Goal: Task Accomplishment & Management: Manage account settings

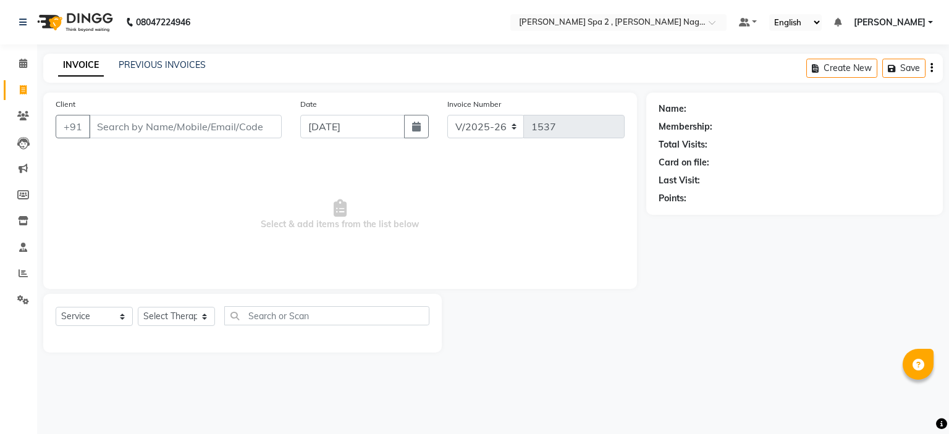
select select "7611"
select select "service"
click at [594, 22] on input "text" at bounding box center [605, 23] width 179 height 12
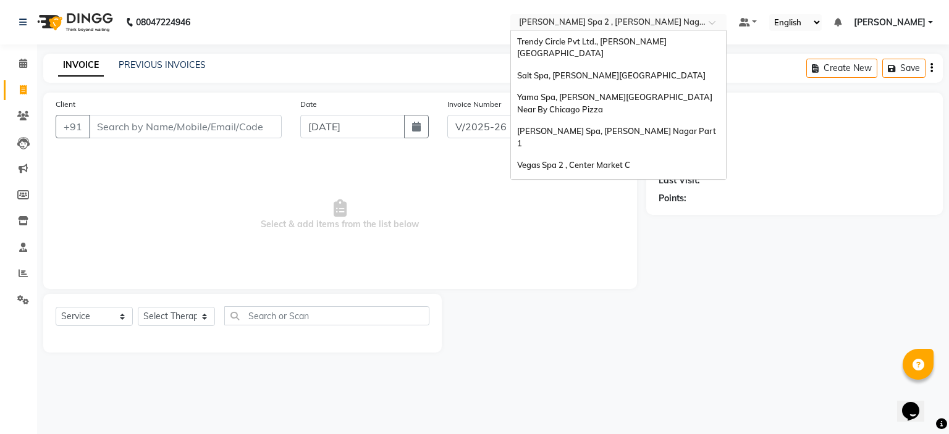
scroll to position [115, 0]
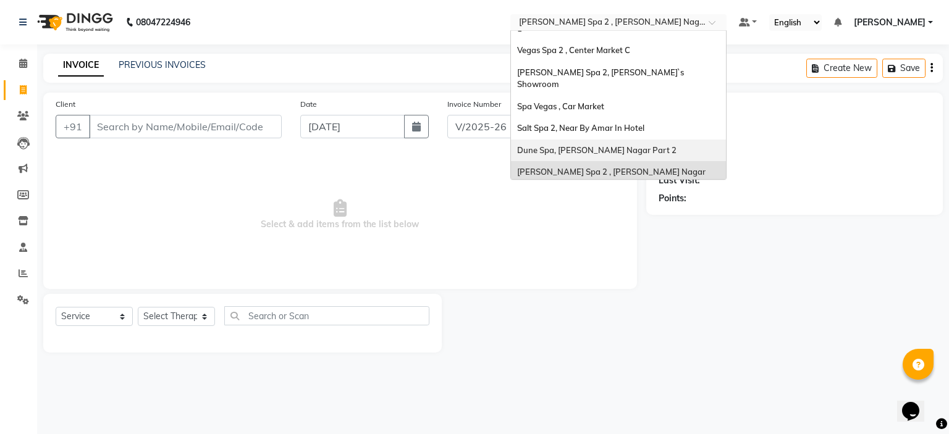
click at [603, 145] on span "Dune Spa, [PERSON_NAME] Nagar Part 2" at bounding box center [596, 150] width 159 height 10
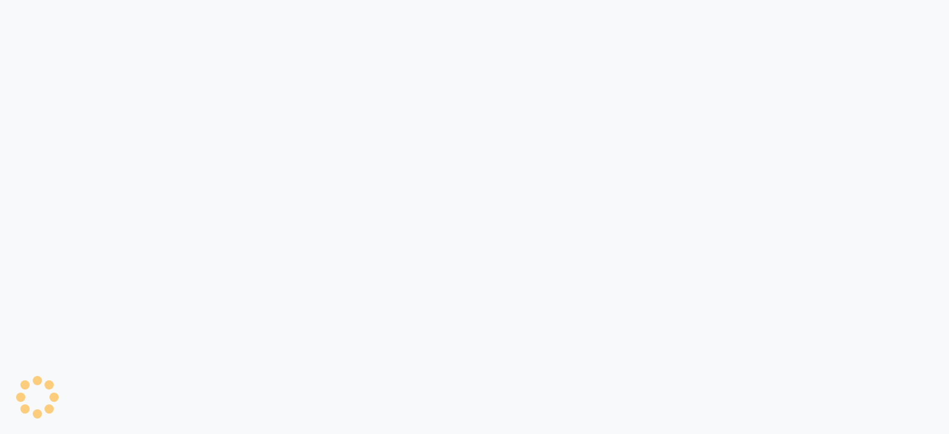
select select "service"
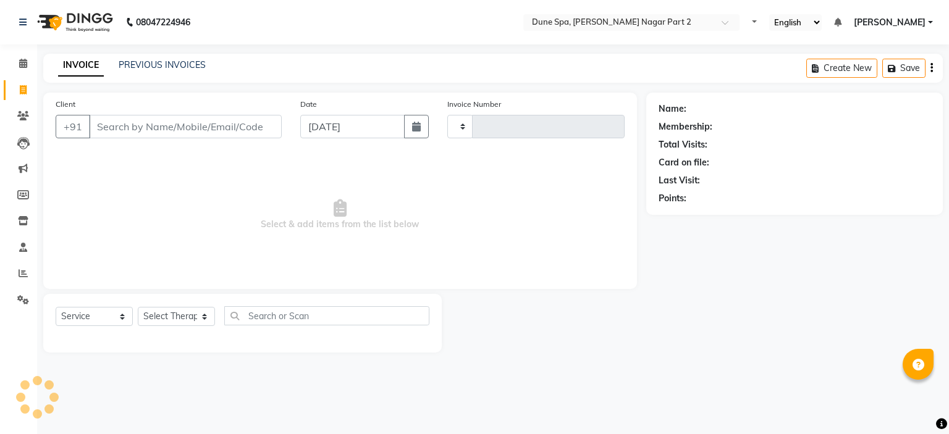
type input "1304"
select select "7601"
click at [192, 62] on link "PREVIOUS INVOICES" at bounding box center [162, 64] width 87 height 11
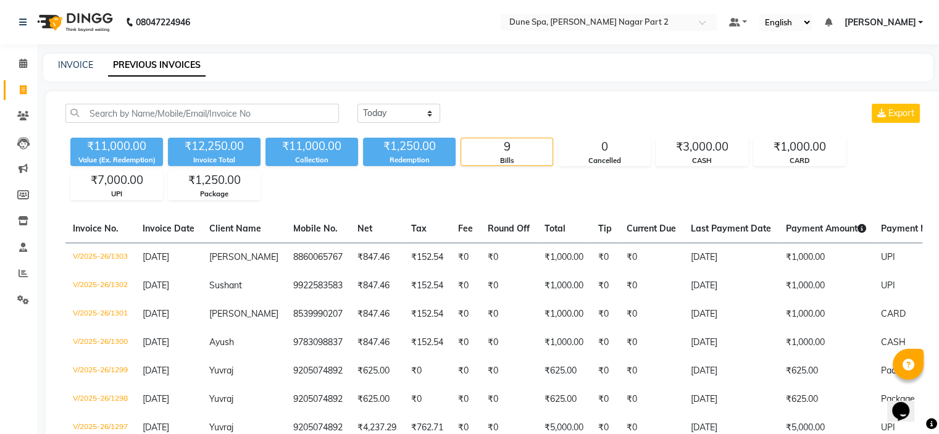
click at [623, 83] on main "INVOICE PREVIOUS INVOICES Today Yesterday Custom Range Export ₹11,000.00 Value …" at bounding box center [488, 310] width 902 height 513
click at [702, 159] on div "CASH" at bounding box center [702, 161] width 91 height 10
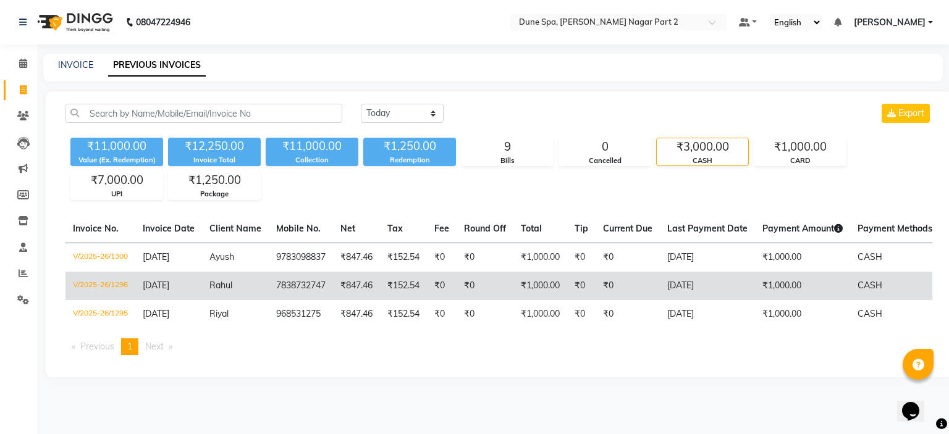
click at [779, 288] on td "₹1,000.00" at bounding box center [802, 286] width 95 height 28
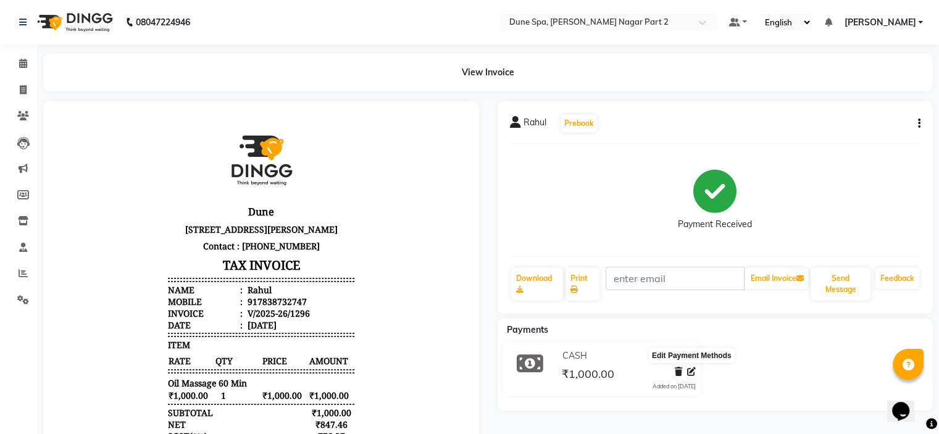
drag, startPoint x: 689, startPoint y: 369, endPoint x: 669, endPoint y: 363, distance: 20.1
click at [689, 369] on icon at bounding box center [691, 371] width 9 height 9
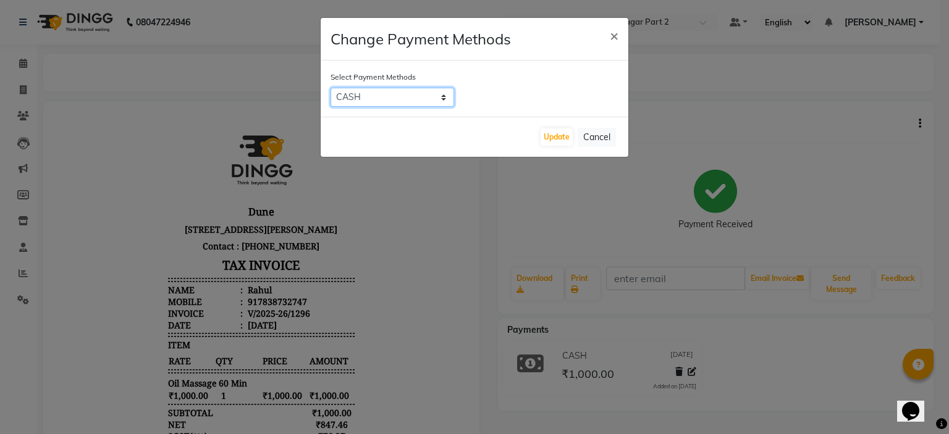
click at [375, 103] on select "CARD UPI CASH Bank" at bounding box center [392, 97] width 124 height 19
select select "2"
click at [330, 88] on select "CARD UPI CASH Bank" at bounding box center [392, 97] width 124 height 19
click at [563, 135] on button "Update" at bounding box center [556, 136] width 32 height 17
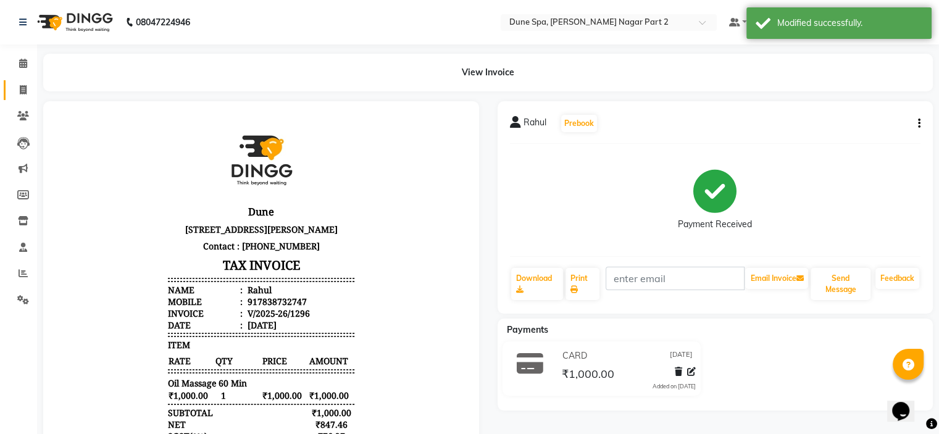
click at [22, 82] on link "Invoice" at bounding box center [19, 90] width 30 height 20
select select "7601"
select select "service"
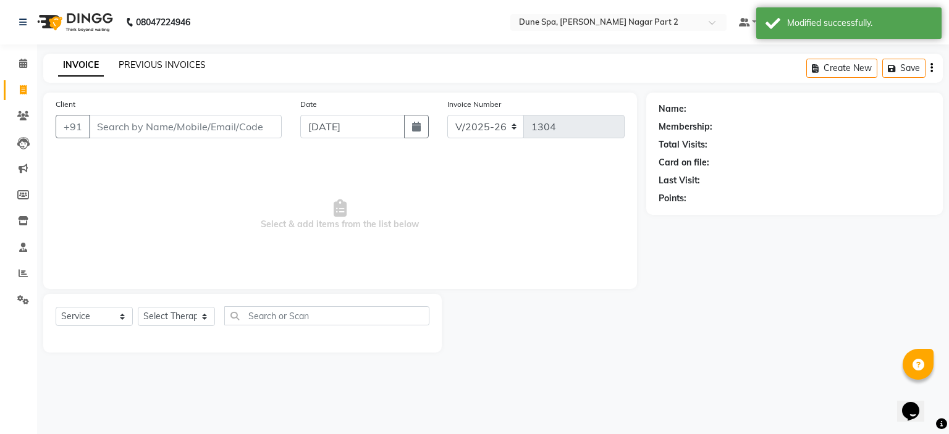
click at [168, 63] on link "PREVIOUS INVOICES" at bounding box center [162, 64] width 87 height 11
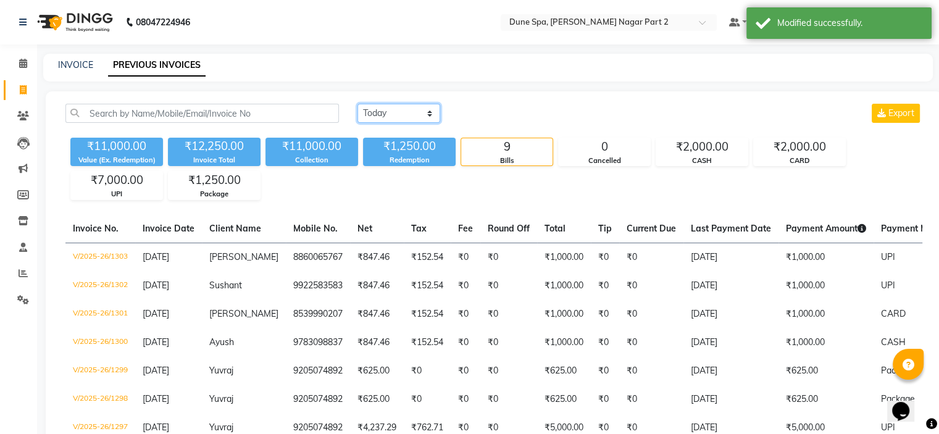
click at [406, 117] on select "Today Yesterday Custom Range" at bounding box center [399, 113] width 83 height 19
drag, startPoint x: 645, startPoint y: 104, endPoint x: 700, endPoint y: 143, distance: 67.5
click at [645, 104] on div "Today Yesterday Custom Range Export" at bounding box center [640, 113] width 565 height 19
click at [704, 156] on div "CASH" at bounding box center [702, 161] width 91 height 10
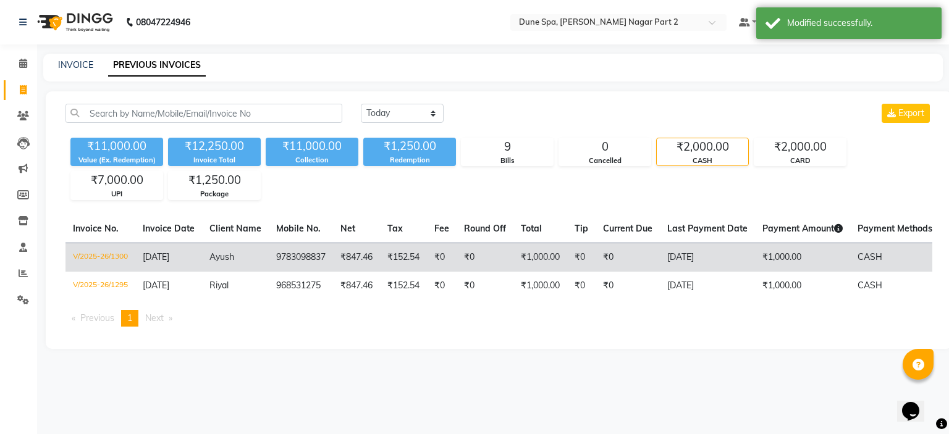
click at [779, 259] on td "₹1,000.00" at bounding box center [802, 257] width 95 height 29
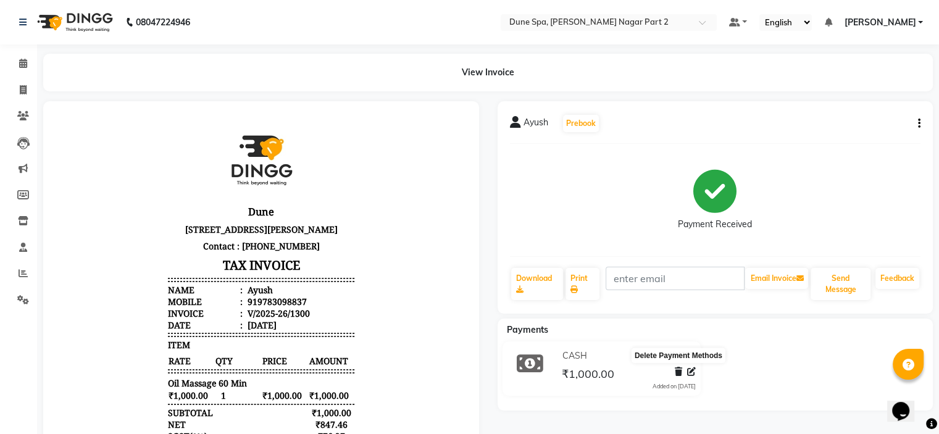
click at [679, 374] on icon at bounding box center [678, 371] width 7 height 9
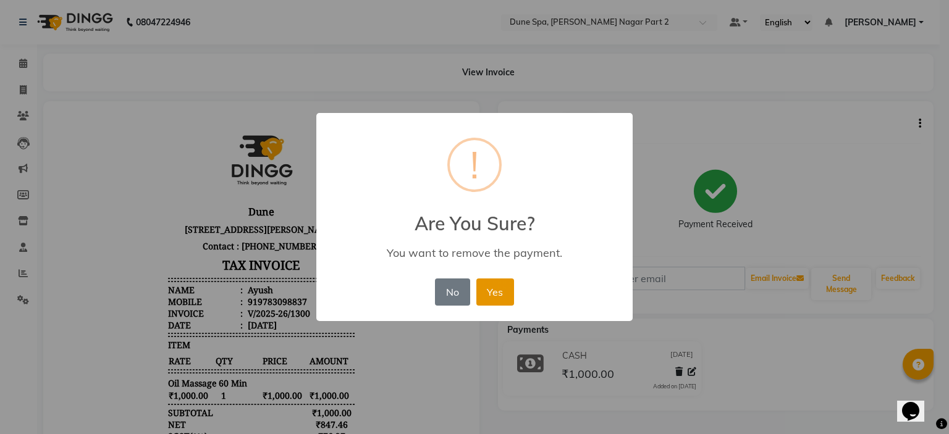
click at [509, 287] on button "Yes" at bounding box center [495, 292] width 38 height 27
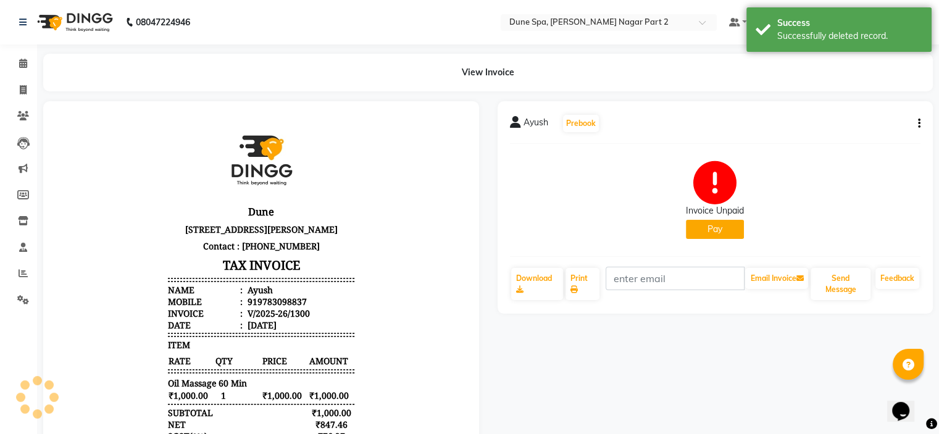
click at [715, 229] on button "Pay" at bounding box center [715, 229] width 58 height 19
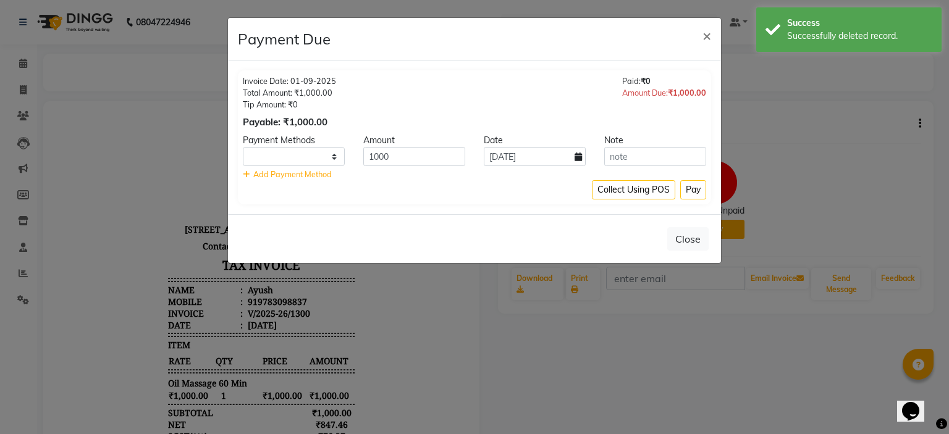
select select "1"
drag, startPoint x: 408, startPoint y: 164, endPoint x: 235, endPoint y: 170, distance: 173.0
click at [237, 174] on div "Invoice Date: 01-09-2025 Total Amount: ₹1,000.00 Tip Amount: ₹0 Payable: ₹1,000…" at bounding box center [474, 138] width 493 height 154
type input "500"
click at [702, 187] on button "Pay" at bounding box center [693, 189] width 26 height 19
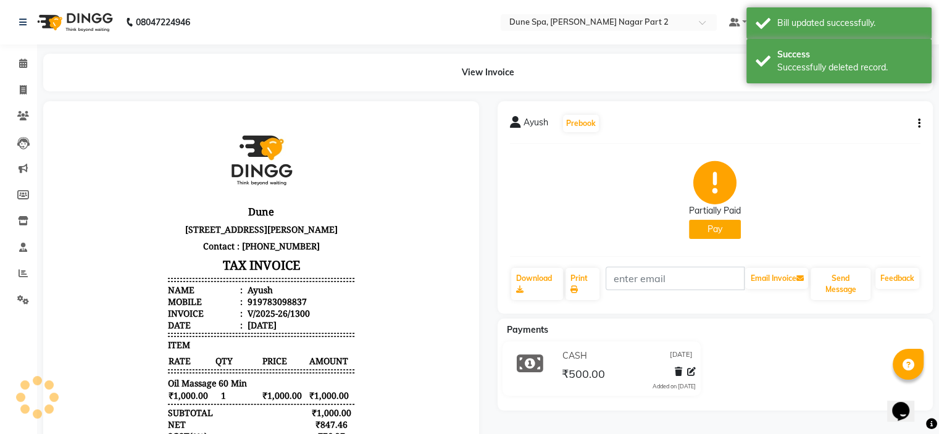
click at [734, 231] on button "Pay" at bounding box center [715, 229] width 52 height 19
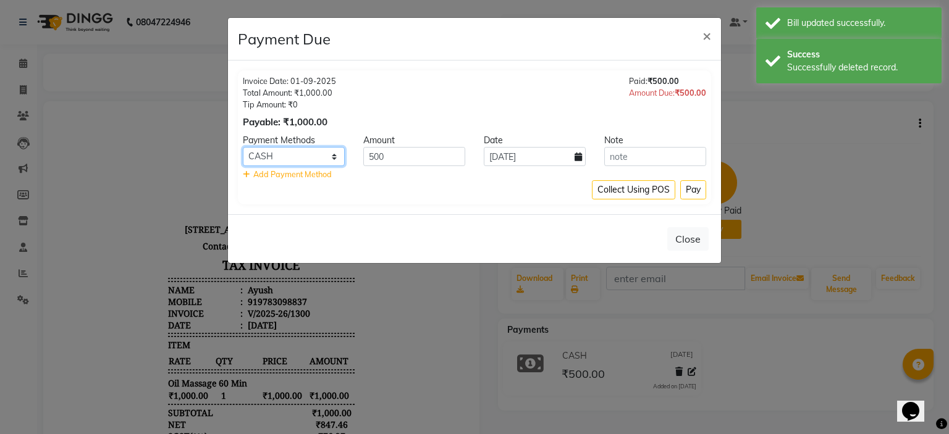
click at [304, 161] on select "CARD UPI CASH Bank" at bounding box center [294, 156] width 102 height 19
select select "2"
click at [243, 147] on select "CARD UPI CASH Bank" at bounding box center [294, 156] width 102 height 19
click at [697, 194] on button "Pay" at bounding box center [693, 189] width 26 height 19
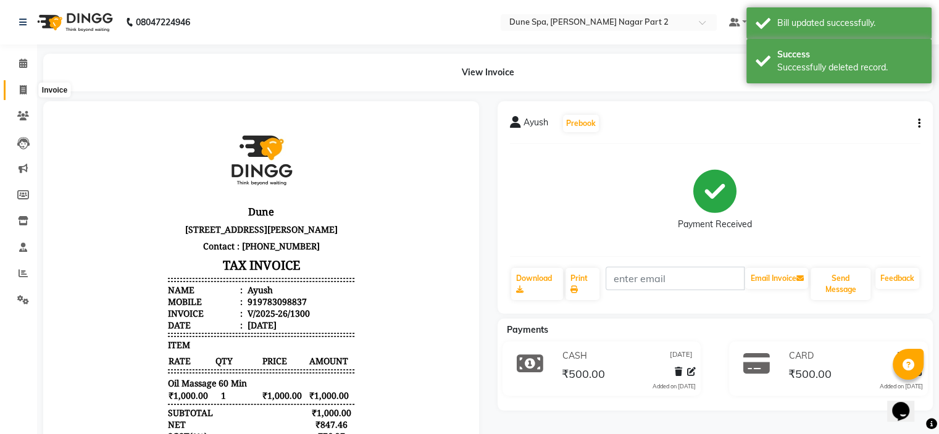
click at [27, 90] on span at bounding box center [23, 90] width 22 height 14
select select "service"
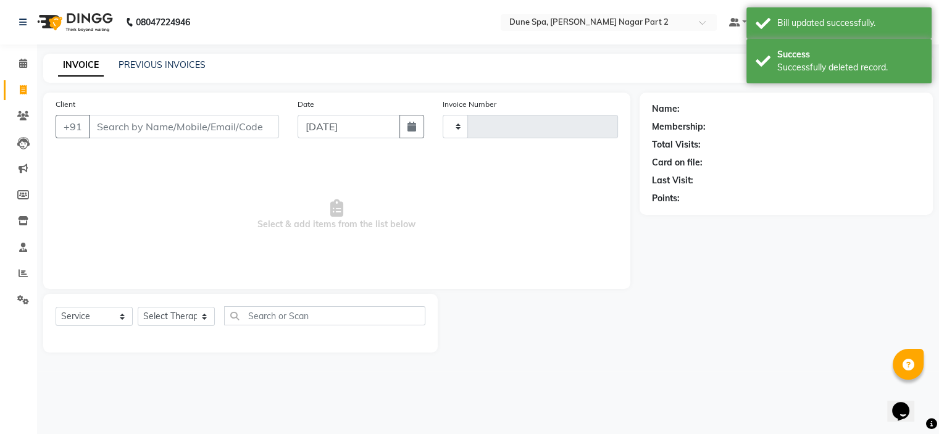
type input "1304"
select select "7601"
click at [166, 67] on link "PREVIOUS INVOICES" at bounding box center [162, 64] width 87 height 11
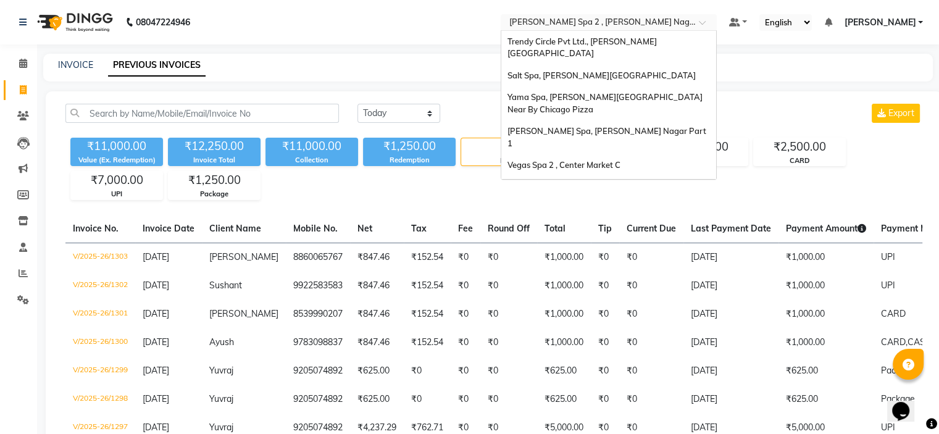
scroll to position [115, 0]
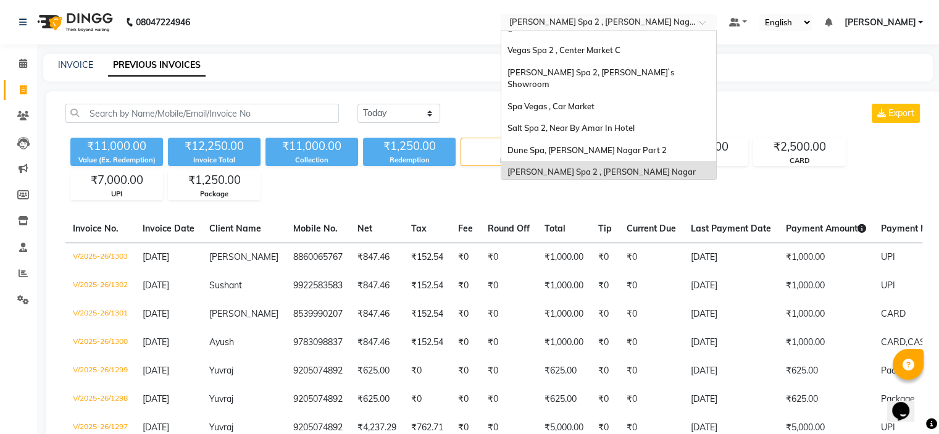
click at [561, 19] on input "text" at bounding box center [596, 23] width 179 height 12
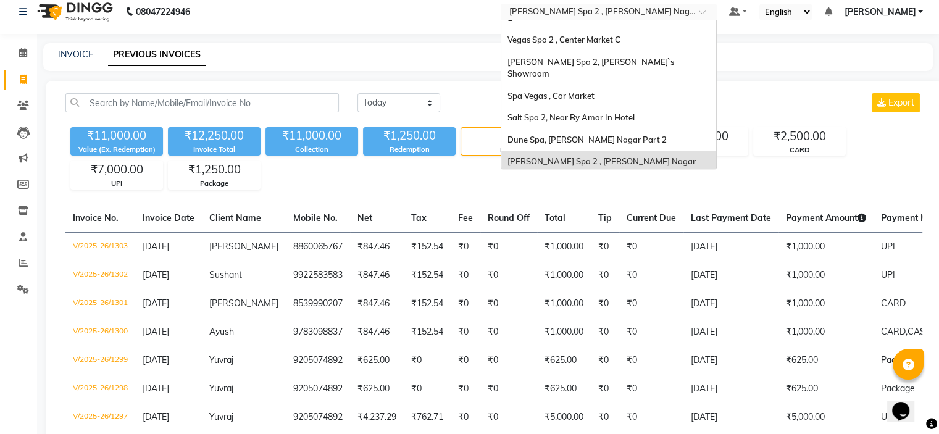
scroll to position [0, 0]
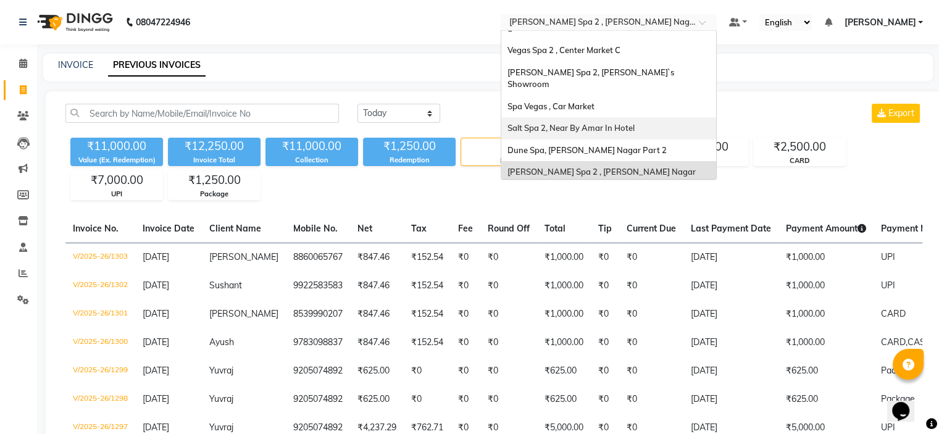
click at [588, 117] on div "Salt Spa 2, Near By Amar In Hotel" at bounding box center [608, 128] width 215 height 22
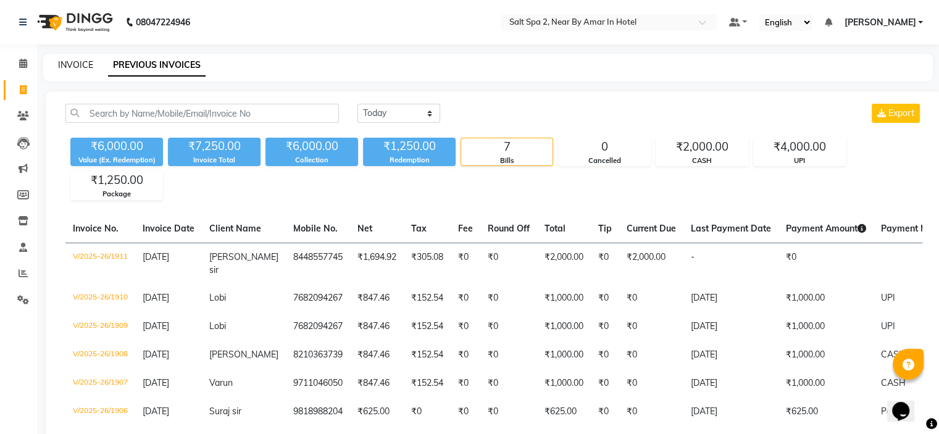
click at [86, 66] on link "INVOICE" at bounding box center [75, 64] width 35 height 11
select select "service"
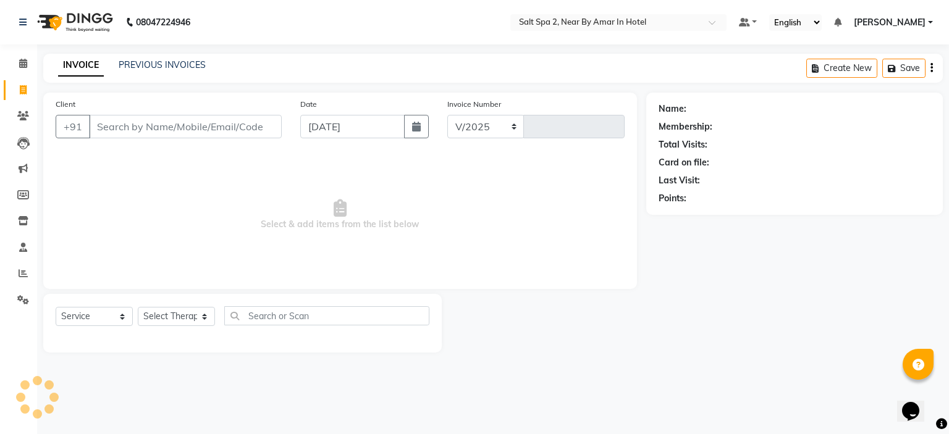
select select "7609"
type input "1912"
click at [167, 69] on link "PREVIOUS INVOICES" at bounding box center [162, 64] width 87 height 11
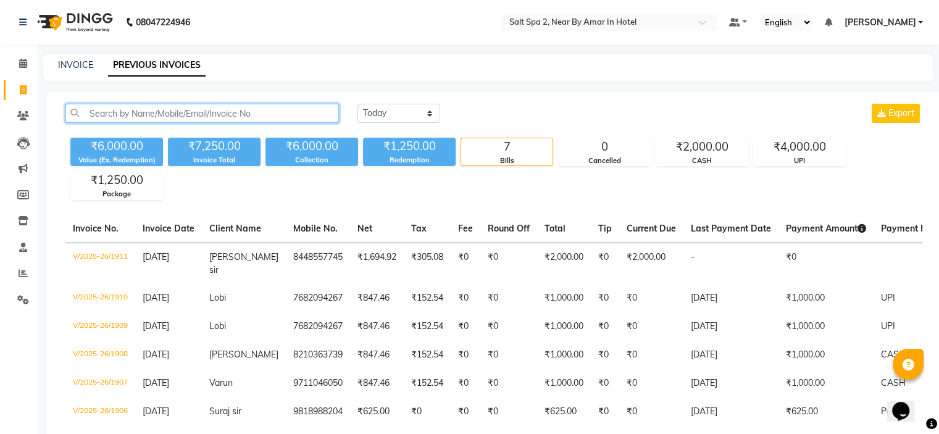
click at [212, 120] on input "text" at bounding box center [202, 113] width 274 height 19
type input "8448557745"
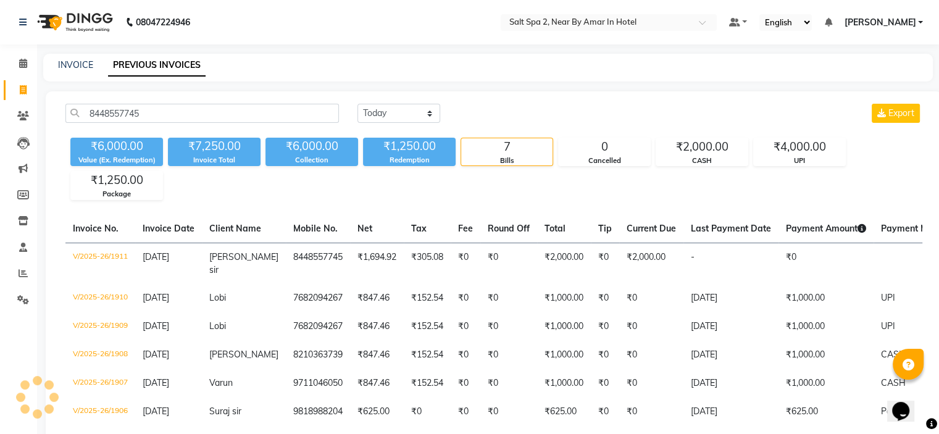
click at [640, 104] on div "Today Yesterday Custom Range Export" at bounding box center [640, 113] width 565 height 19
click at [274, 111] on input "8448557745" at bounding box center [202, 113] width 274 height 19
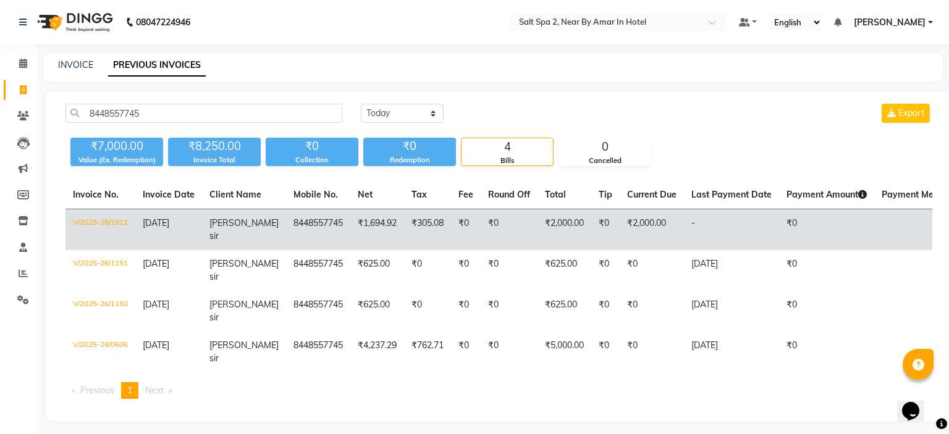
click at [619, 226] on td "₹2,000.00" at bounding box center [651, 229] width 64 height 41
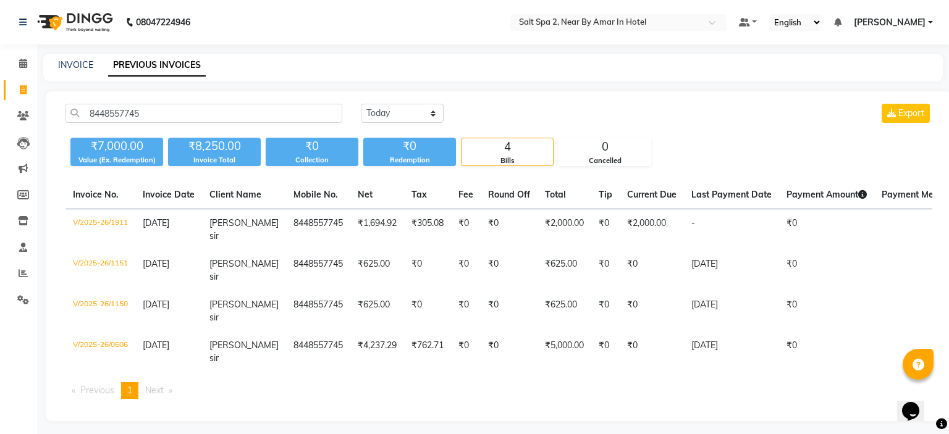
click at [749, 86] on main "INVOICE PREVIOUS INVOICES 8448557745 Today Yesterday Custom Range Export ₹7,000…" at bounding box center [493, 247] width 912 height 386
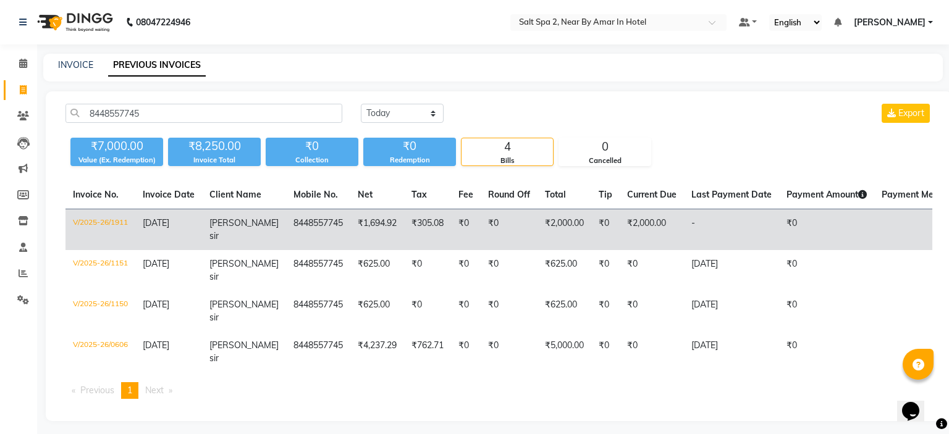
click at [622, 216] on td "₹2,000.00" at bounding box center [651, 229] width 64 height 41
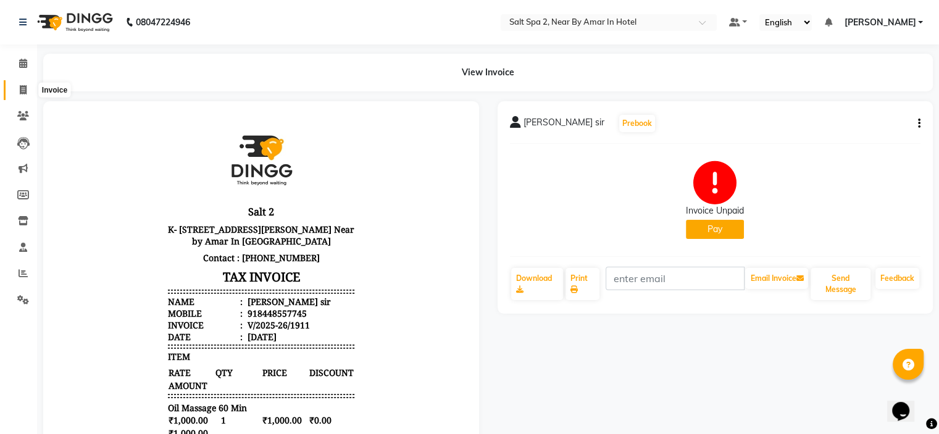
click at [20, 88] on icon at bounding box center [23, 89] width 7 height 9
select select "7609"
select select "service"
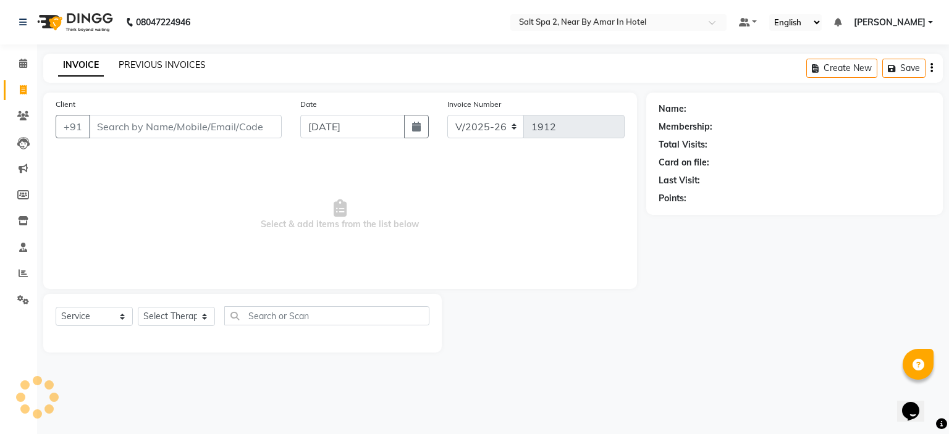
click at [164, 61] on link "PREVIOUS INVOICES" at bounding box center [162, 64] width 87 height 11
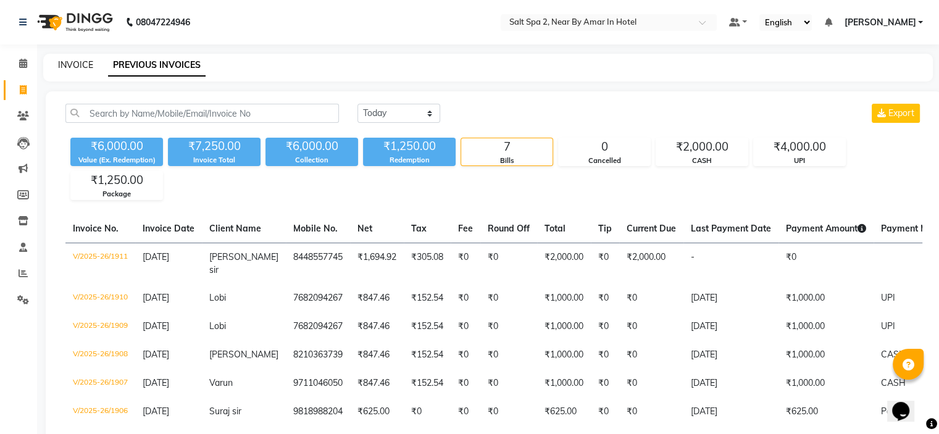
click at [78, 64] on link "INVOICE" at bounding box center [75, 64] width 35 height 11
select select "service"
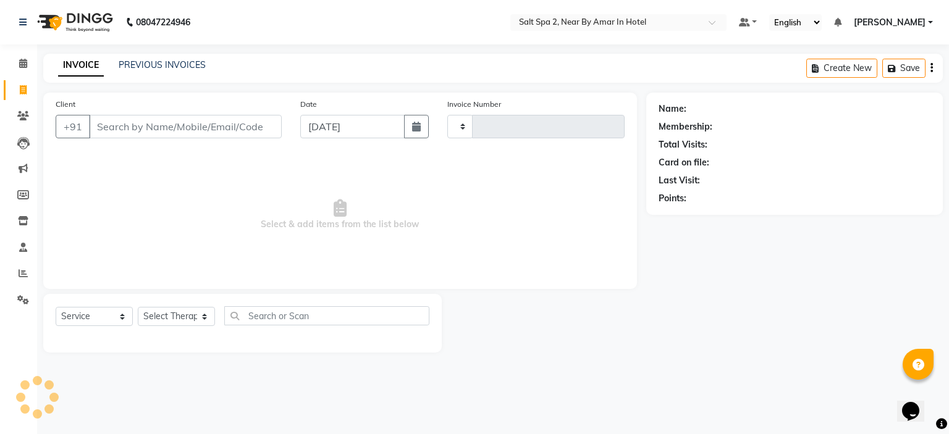
type input "1912"
select select "7609"
type input "8448557745"
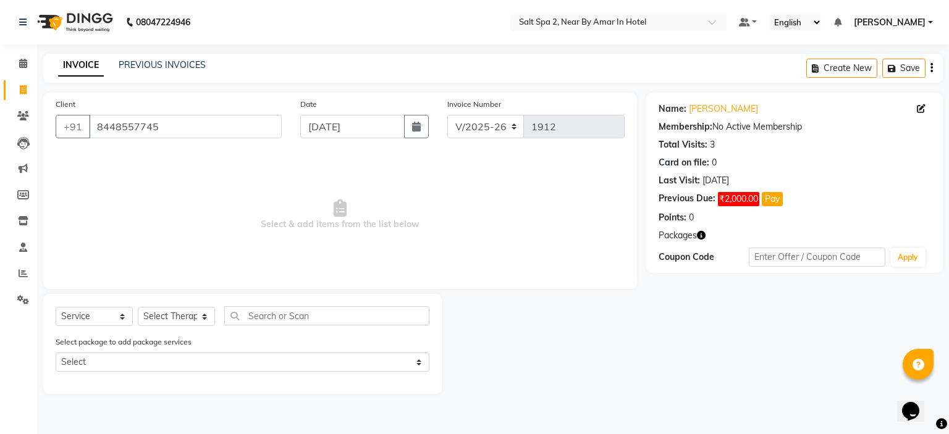
click at [901, 182] on div "Last Visit: 01-09-2025" at bounding box center [794, 180] width 272 height 13
drag, startPoint x: 224, startPoint y: 133, endPoint x: 0, endPoint y: 149, distance: 224.8
click at [0, 149] on app-home "08047224946 Select Location × Salt Spa 2, Near By Amar In Hotel Default Panel M…" at bounding box center [474, 206] width 949 height 413
click at [162, 66] on link "PREVIOUS INVOICES" at bounding box center [162, 64] width 87 height 11
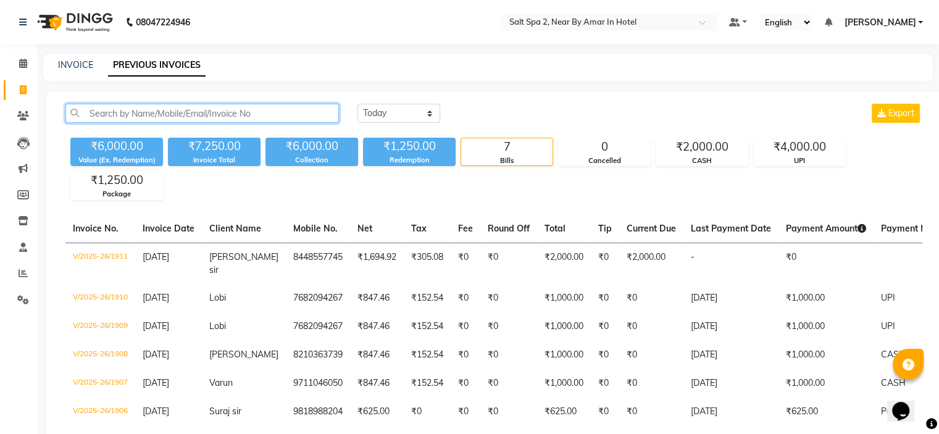
click at [227, 108] on input "text" at bounding box center [202, 113] width 274 height 19
paste input "8448557745"
type input "8448557745"
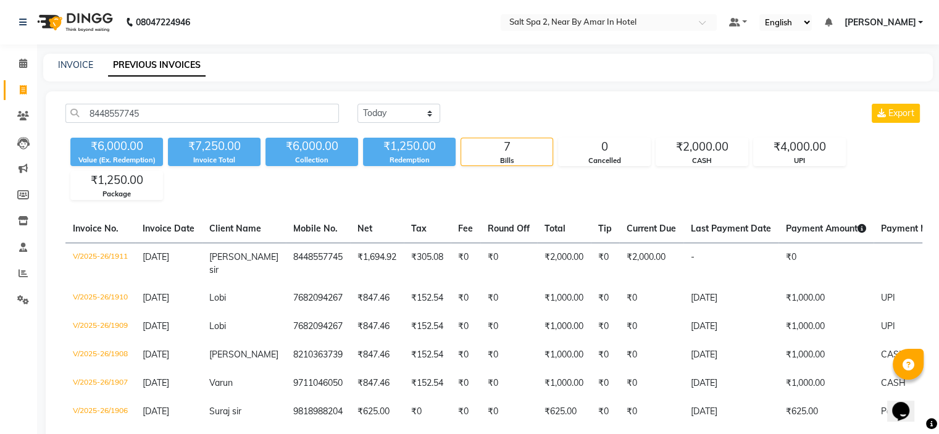
click at [547, 79] on div "INVOICE PREVIOUS INVOICES" at bounding box center [488, 68] width 890 height 28
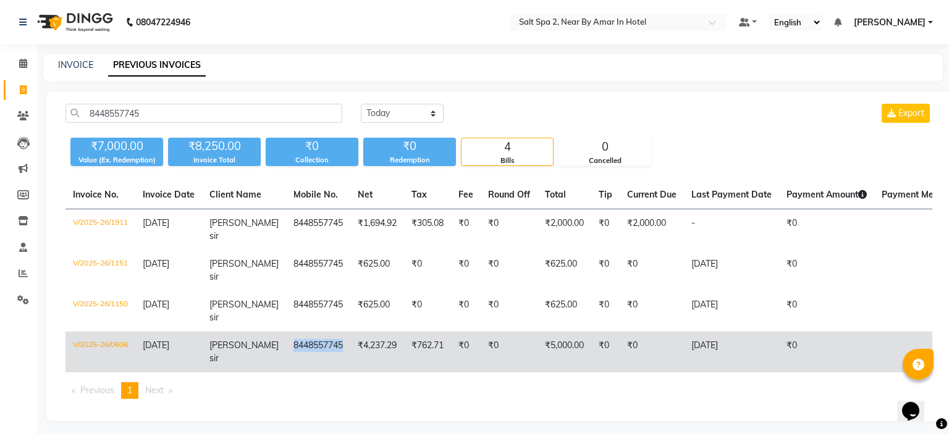
copy td "8448557745"
drag, startPoint x: 284, startPoint y: 313, endPoint x: 329, endPoint y: 313, distance: 45.1
click at [329, 332] on td "8448557745" at bounding box center [318, 352] width 64 height 41
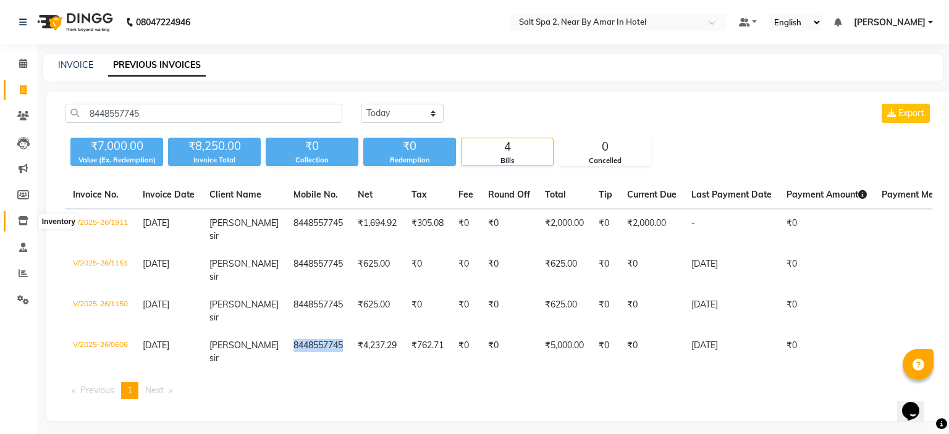
click at [25, 220] on icon at bounding box center [23, 220] width 10 height 9
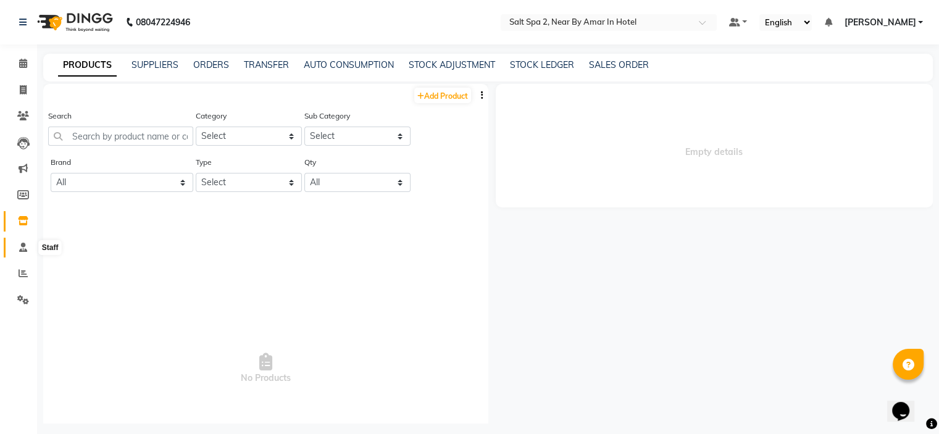
click at [28, 249] on span at bounding box center [23, 248] width 22 height 14
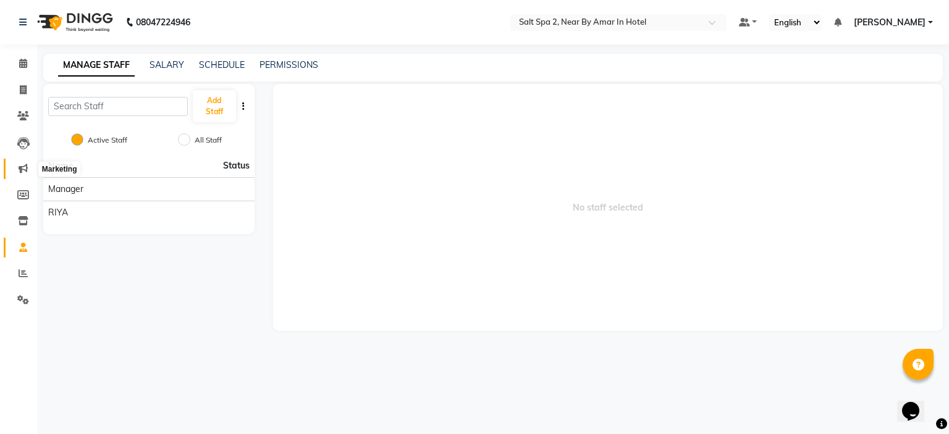
click at [25, 166] on icon at bounding box center [23, 168] width 9 height 9
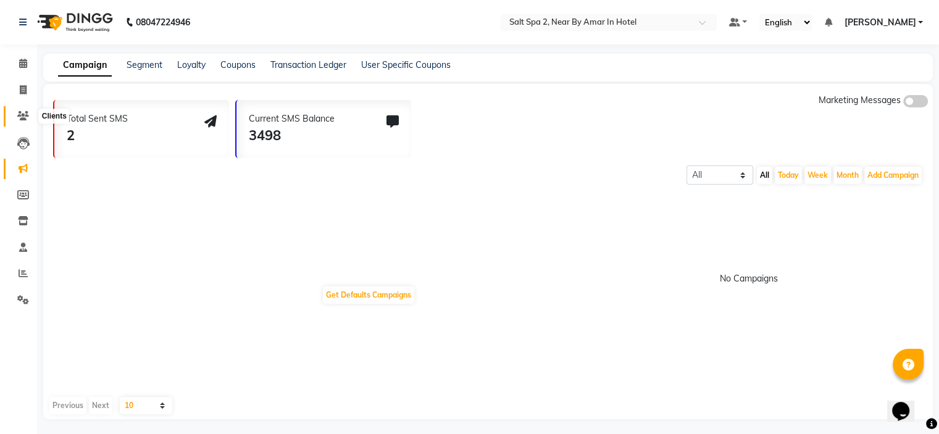
click at [23, 117] on icon at bounding box center [23, 115] width 12 height 9
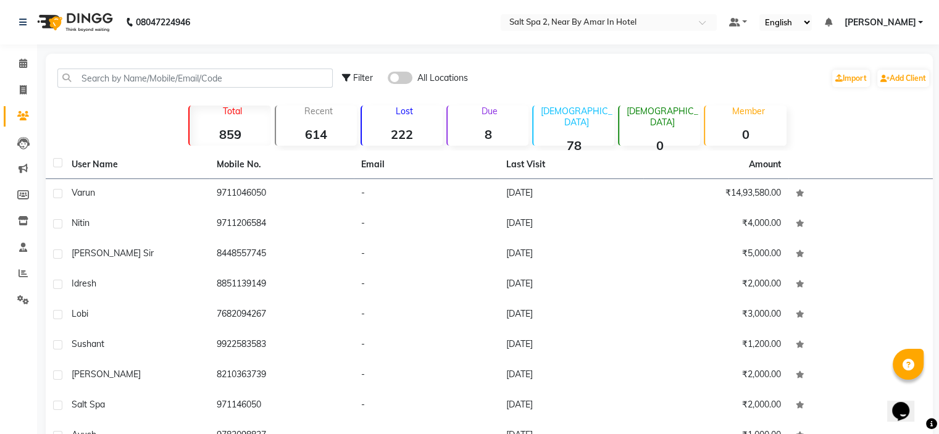
click at [401, 76] on span at bounding box center [400, 78] width 25 height 12
click at [388, 80] on input "checkbox" at bounding box center [388, 80] width 0 height 0
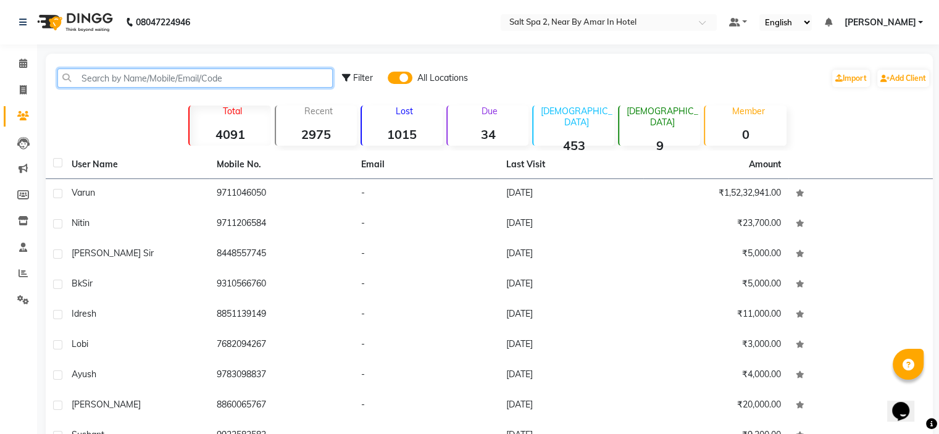
click at [172, 77] on input "text" at bounding box center [194, 78] width 275 height 19
paste input "8448557745"
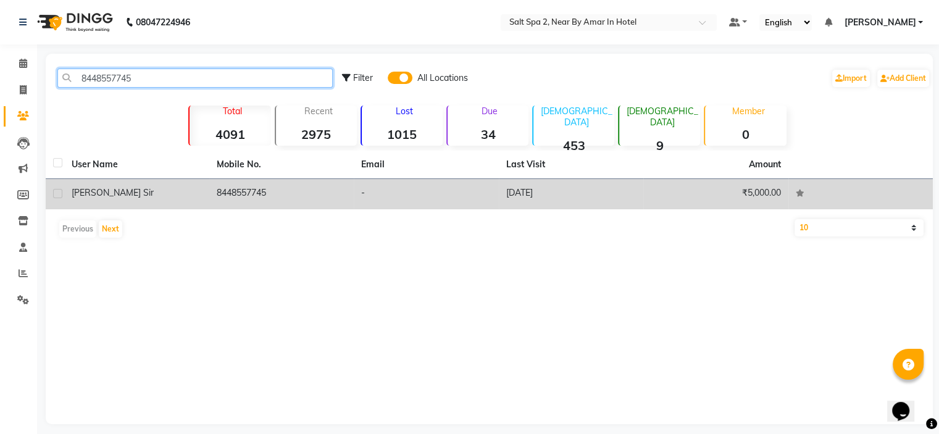
type input "8448557745"
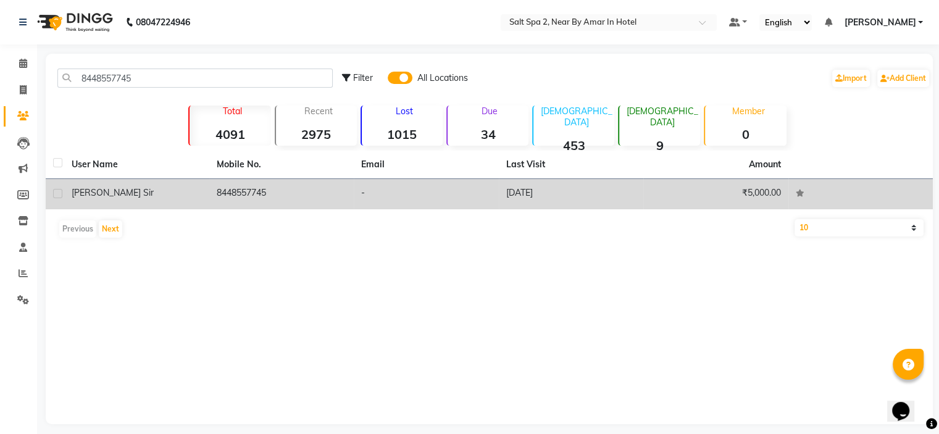
click at [330, 187] on td "8448557745" at bounding box center [281, 194] width 145 height 30
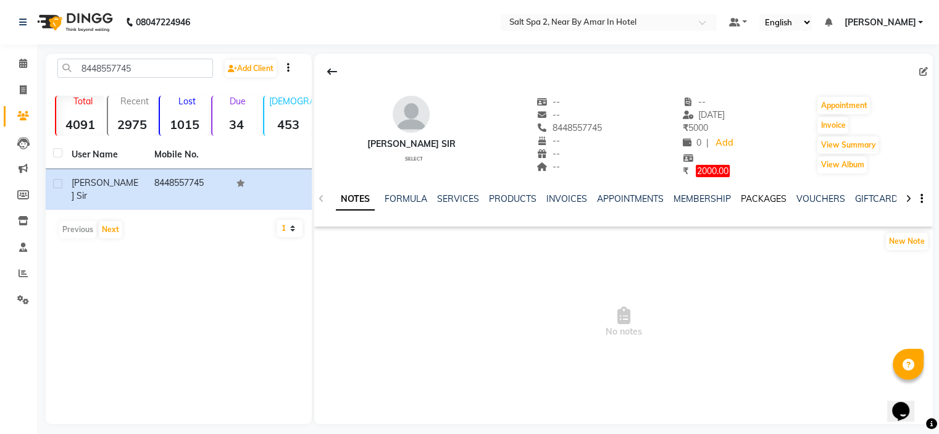
click at [753, 201] on link "PACKAGES" at bounding box center [764, 198] width 46 height 11
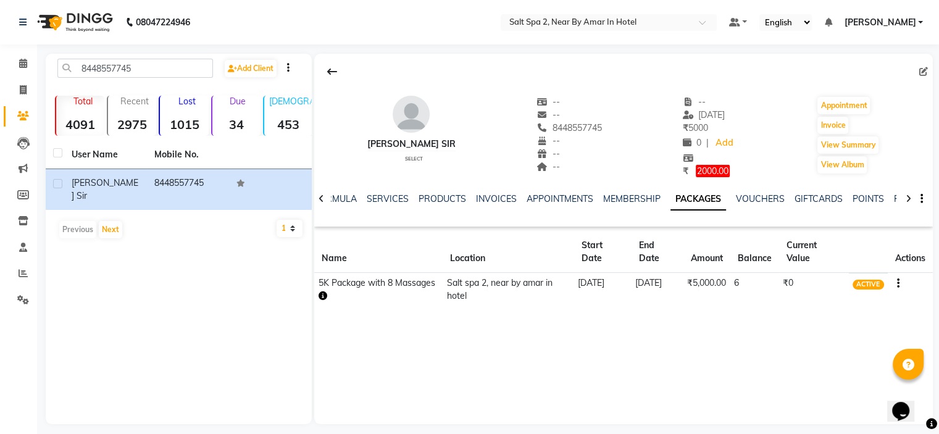
click at [896, 280] on button "button" at bounding box center [895, 283] width 7 height 13
click at [824, 270] on div "Redemption History" at bounding box center [837, 267] width 81 height 15
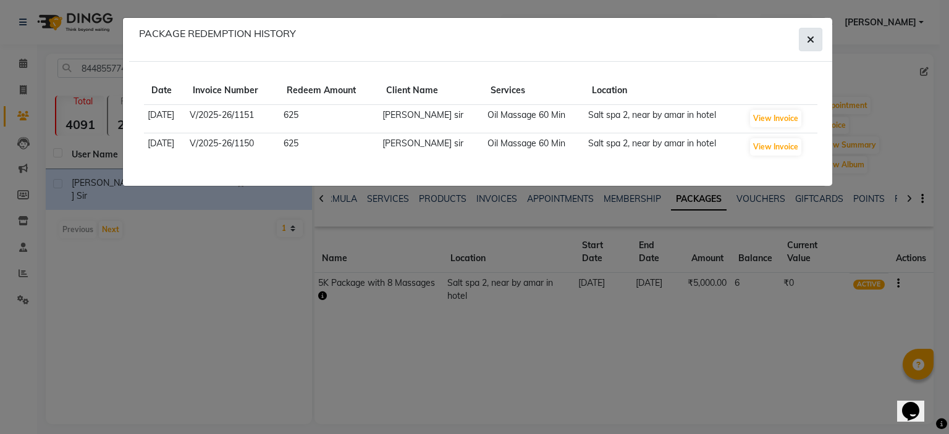
click at [807, 46] on button "button" at bounding box center [810, 39] width 23 height 23
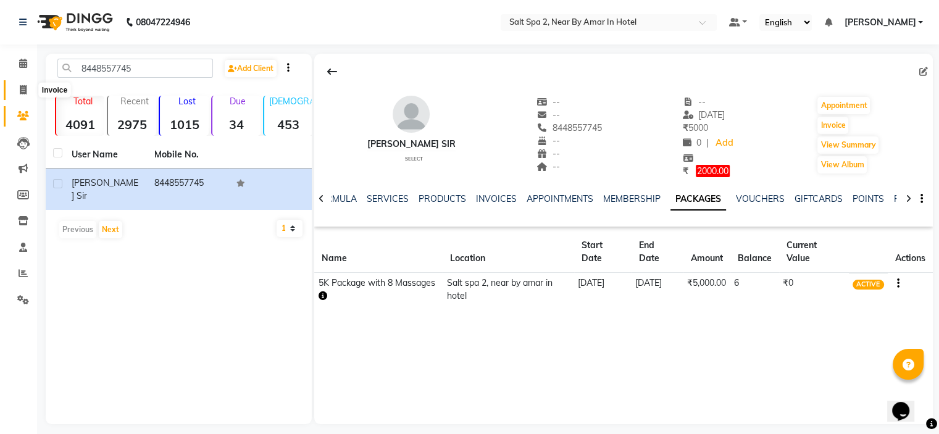
click at [20, 91] on icon at bounding box center [23, 89] width 7 height 9
select select "service"
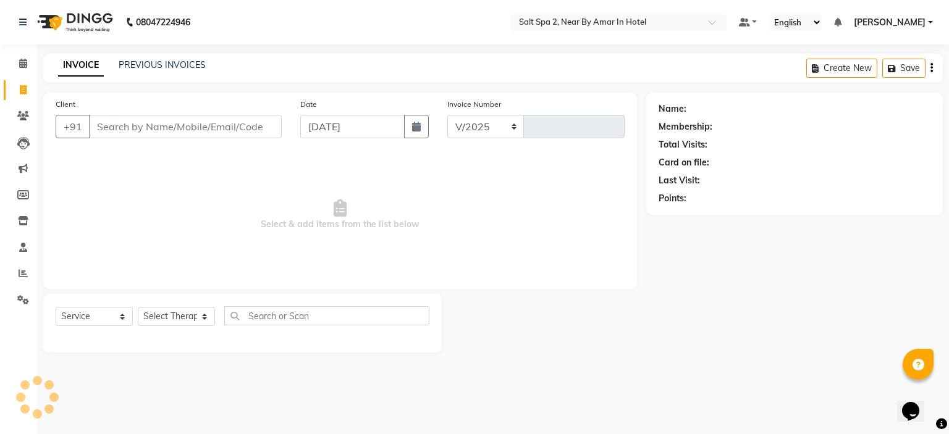
select select "7609"
type input "1912"
click at [151, 61] on link "PREVIOUS INVOICES" at bounding box center [162, 64] width 87 height 11
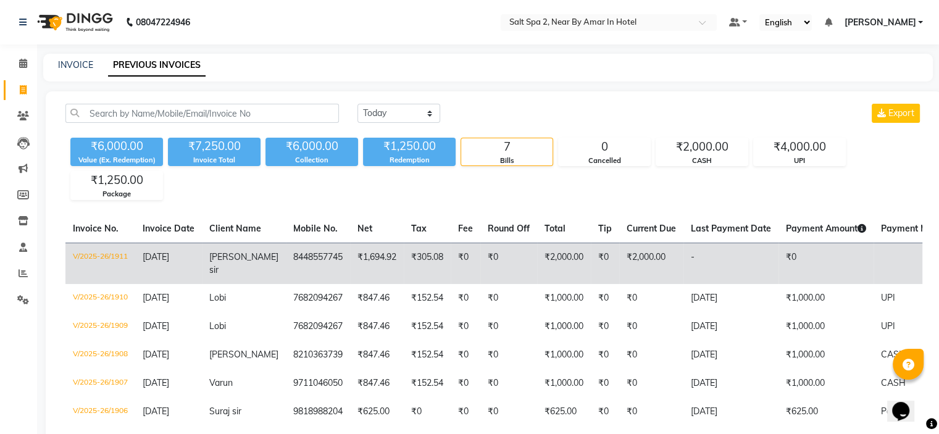
click at [692, 260] on td "-" at bounding box center [731, 263] width 95 height 41
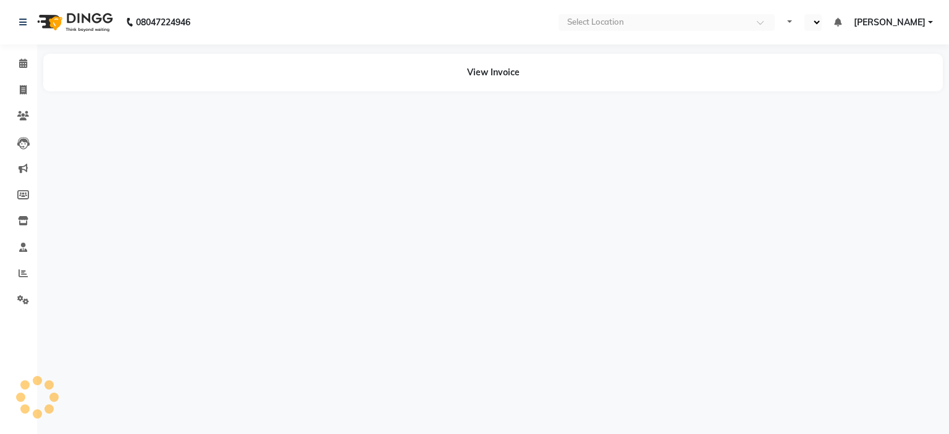
select select "en"
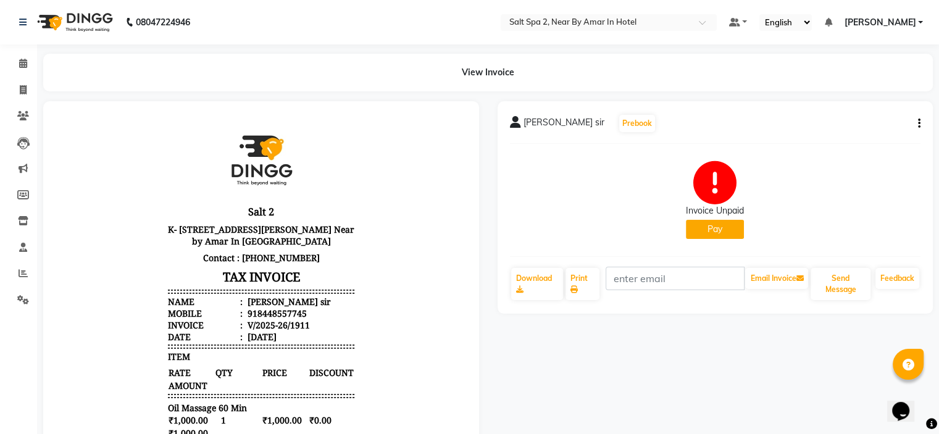
click at [919, 124] on icon "button" at bounding box center [919, 124] width 2 height 1
click at [815, 138] on div "Edit Invoice" at bounding box center [837, 139] width 127 height 15
select select "service"
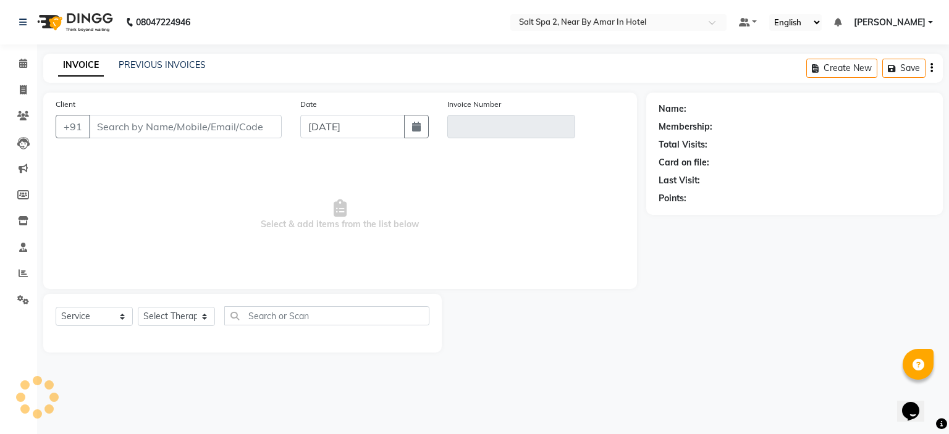
type input "8448557745"
type input "V/2025-26/1911"
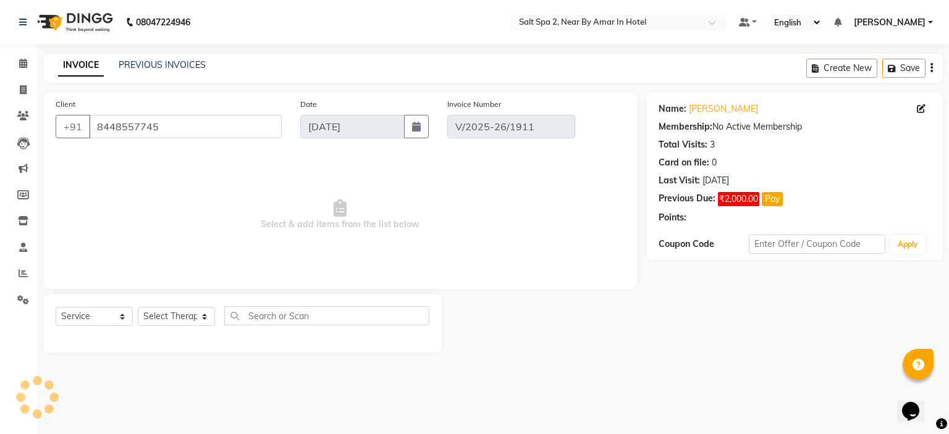
select select "select"
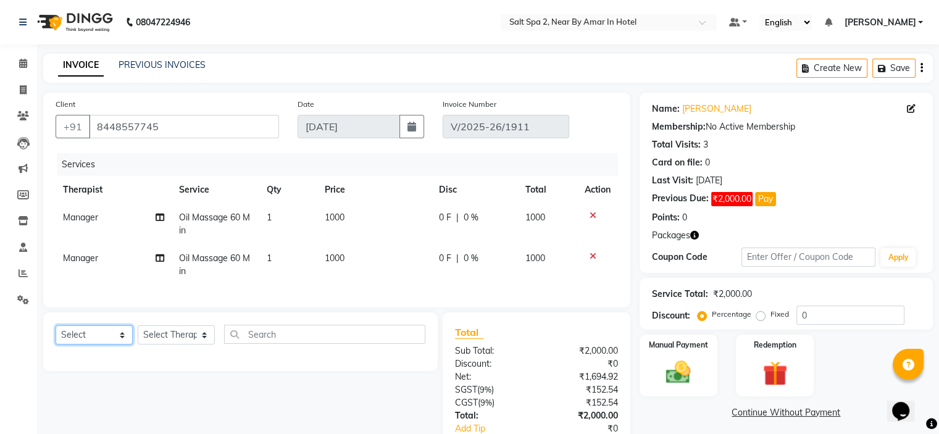
click at [87, 339] on select "Select Service Product Membership Package Voucher Prepaid Gift Card" at bounding box center [94, 334] width 77 height 19
click at [772, 358] on img at bounding box center [774, 373] width 41 height 31
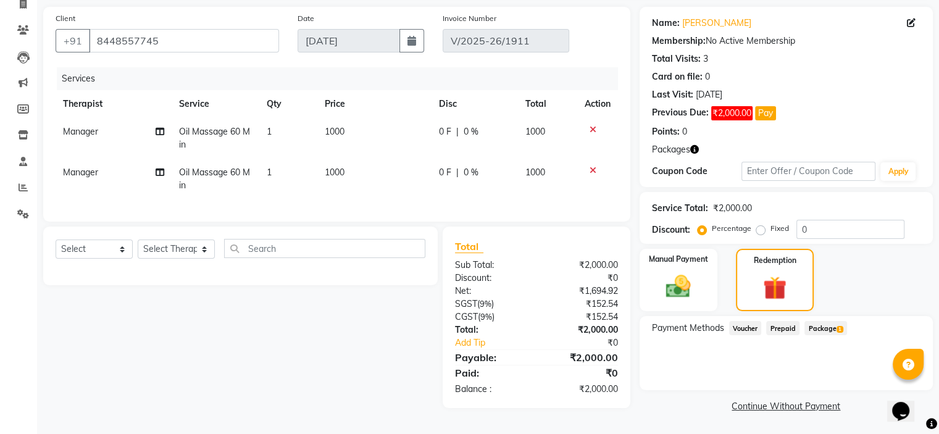
click at [824, 328] on span "Package 1" at bounding box center [826, 328] width 43 height 14
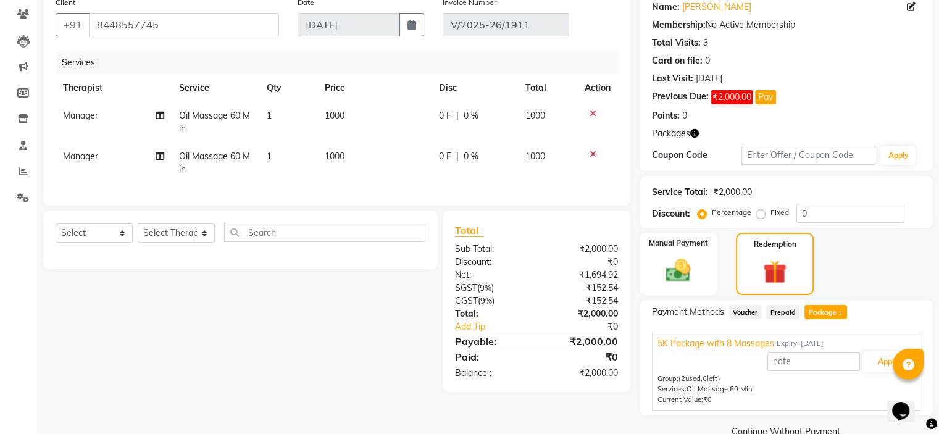
scroll to position [127, 0]
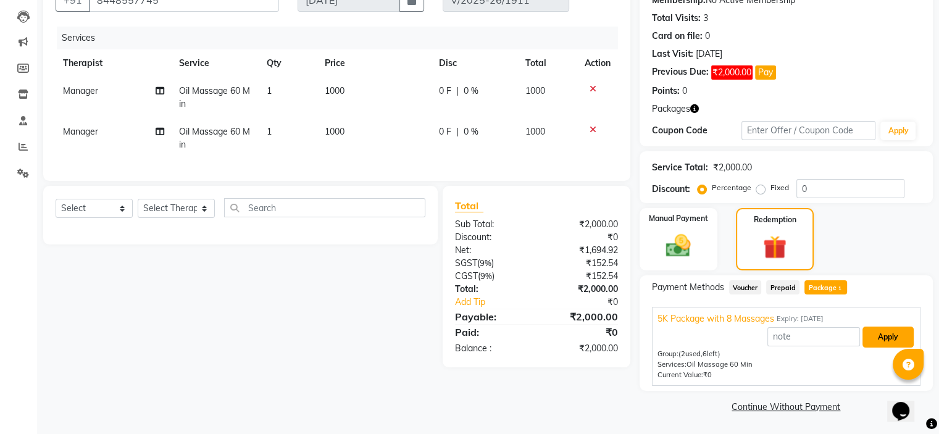
click at [884, 340] on button "Apply" at bounding box center [888, 337] width 51 height 21
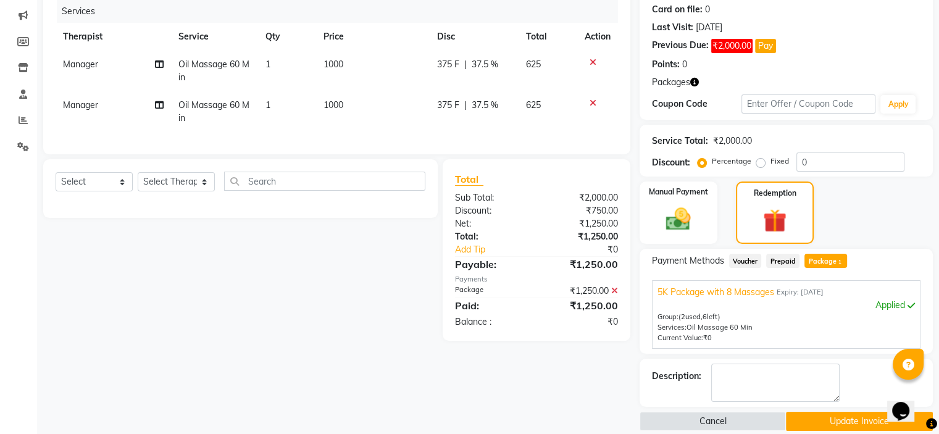
scroll to position [167, 0]
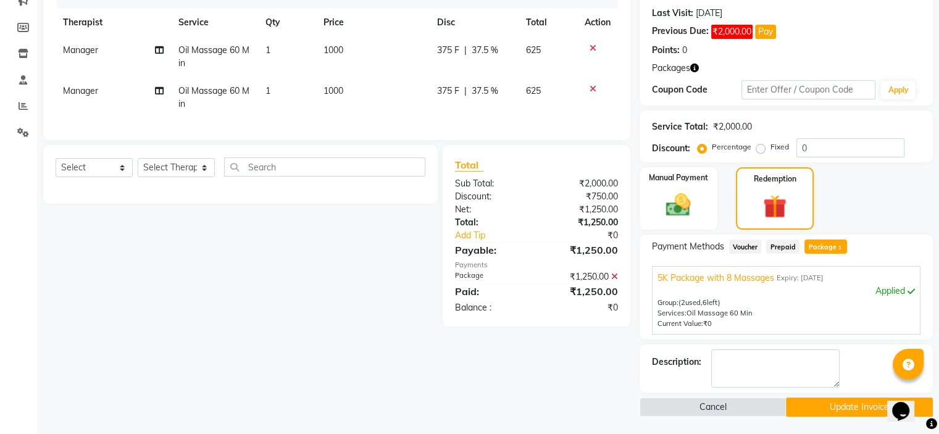
click at [842, 400] on button "Update Invoice" at bounding box center [859, 407] width 147 height 19
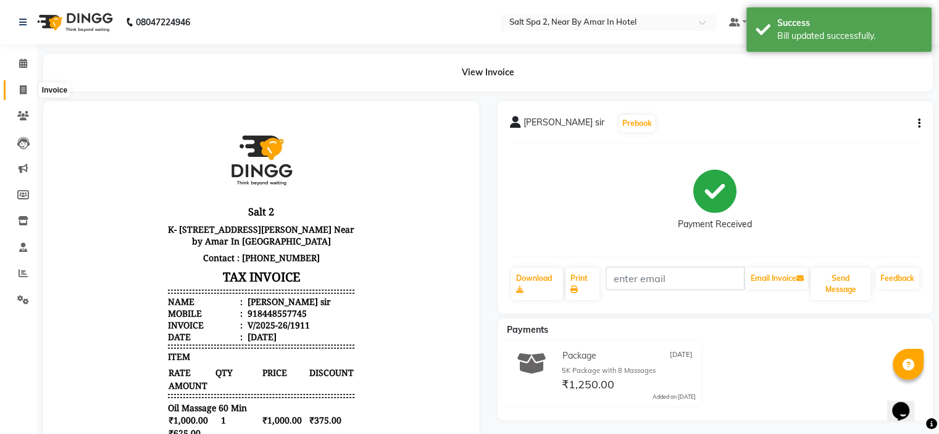
click at [17, 91] on span at bounding box center [23, 90] width 22 height 14
select select "service"
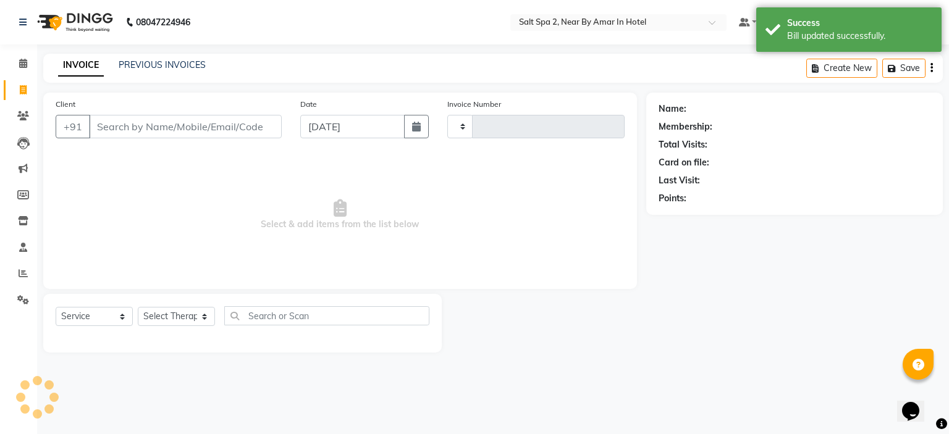
type input "1912"
select select "7609"
click at [155, 128] on input "Client" at bounding box center [185, 126] width 193 height 23
type input "8448557745"
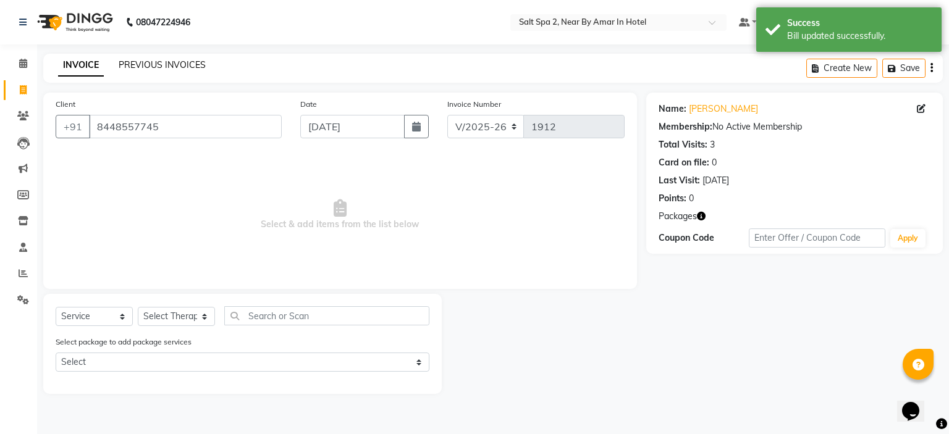
click at [169, 62] on link "PREVIOUS INVOICES" at bounding box center [162, 64] width 87 height 11
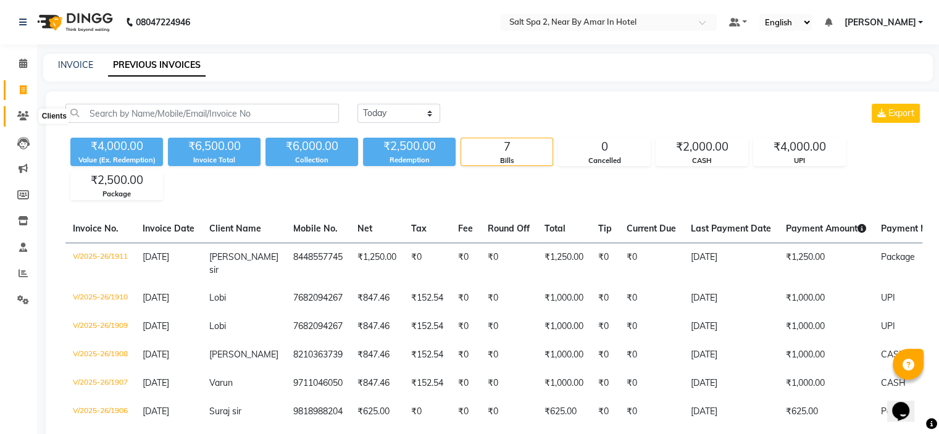
click at [24, 115] on icon at bounding box center [23, 115] width 12 height 9
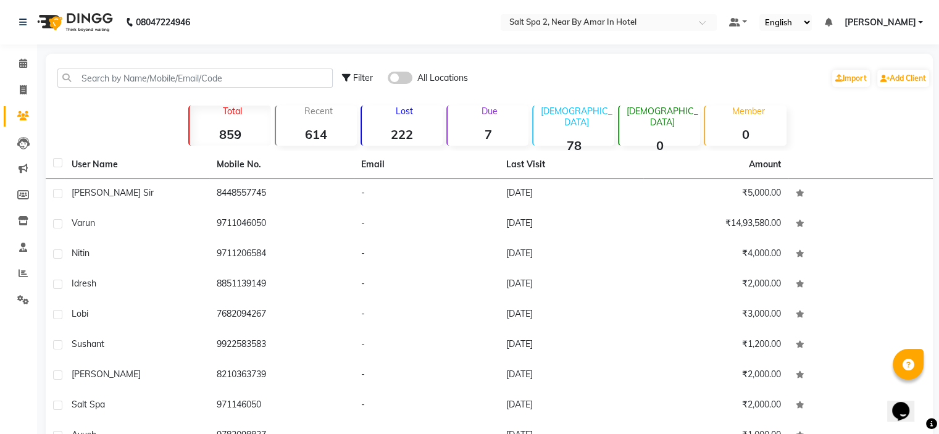
click at [409, 76] on span at bounding box center [400, 78] width 25 height 12
click at [388, 80] on input "checkbox" at bounding box center [388, 80] width 0 height 0
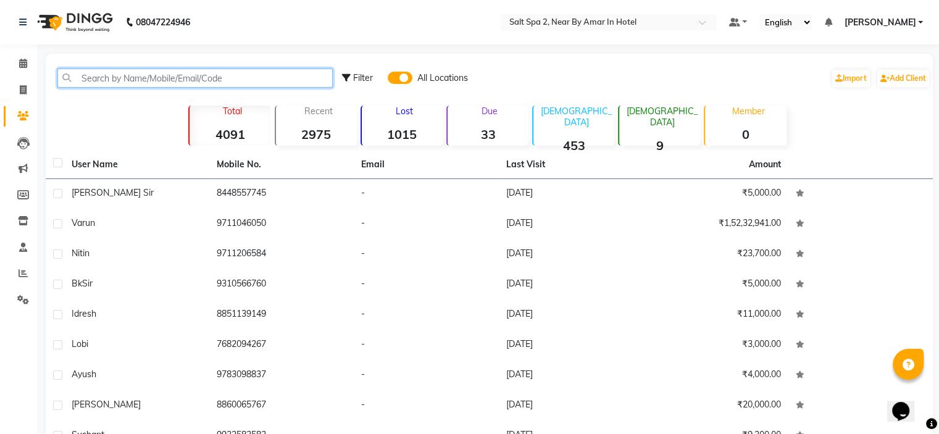
click at [227, 73] on input "text" at bounding box center [194, 78] width 275 height 19
paste input "8448557745"
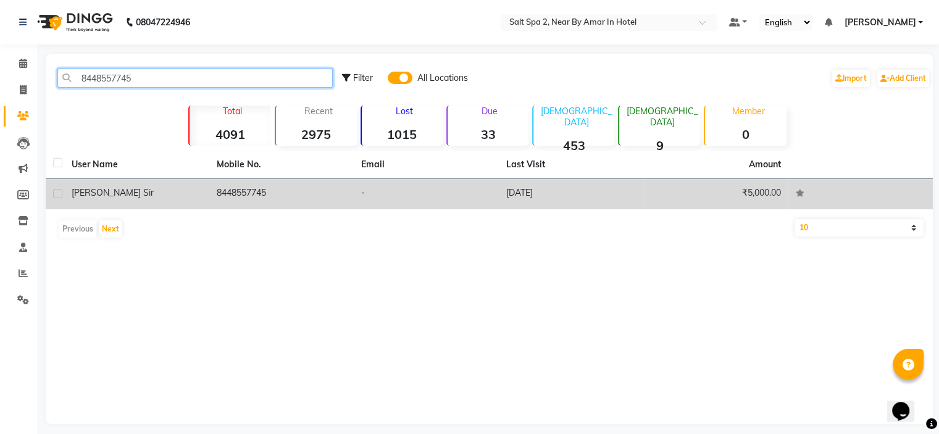
type input "8448557745"
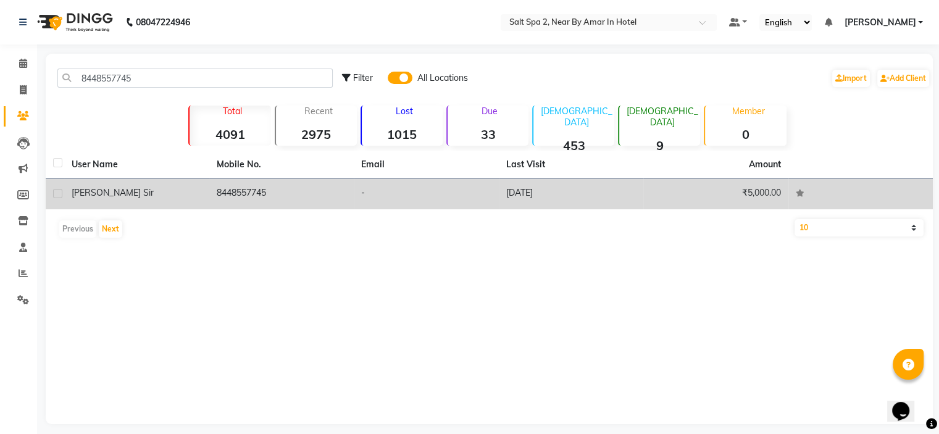
click at [526, 198] on td "[DATE]" at bounding box center [571, 194] width 145 height 30
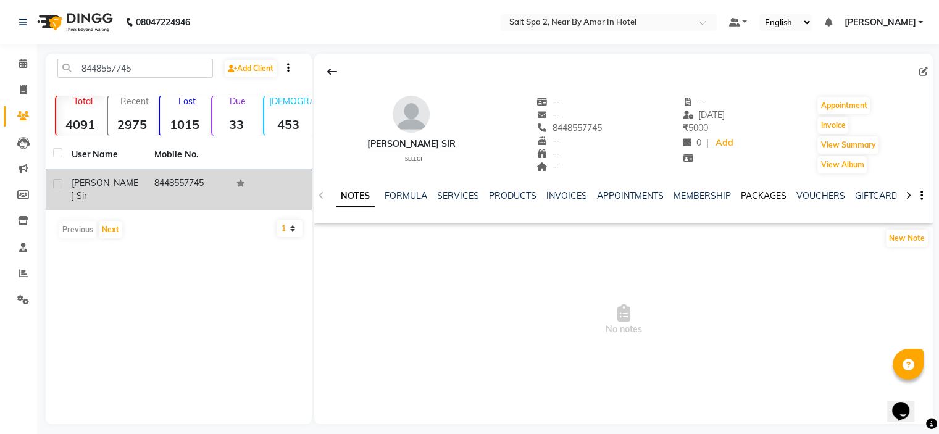
click at [755, 196] on link "PACKAGES" at bounding box center [764, 195] width 46 height 11
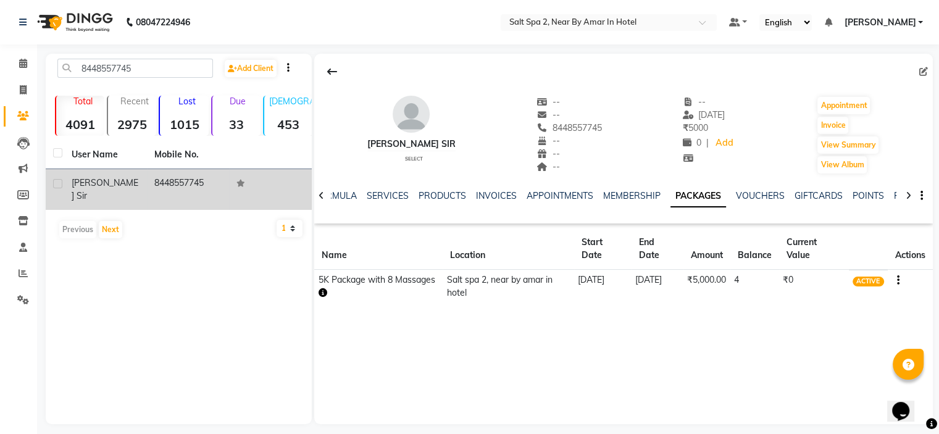
click at [897, 280] on icon "button" at bounding box center [898, 280] width 2 height 1
click at [828, 269] on div "Redemption History" at bounding box center [837, 264] width 81 height 15
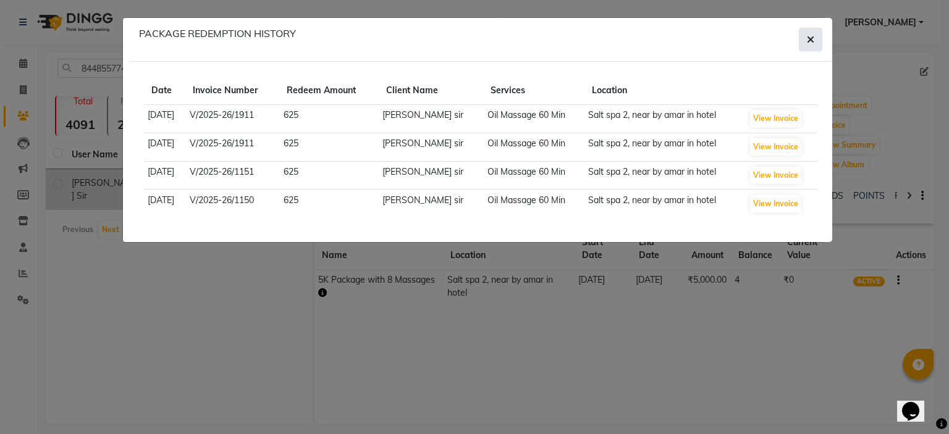
click at [815, 39] on button "button" at bounding box center [810, 39] width 23 height 23
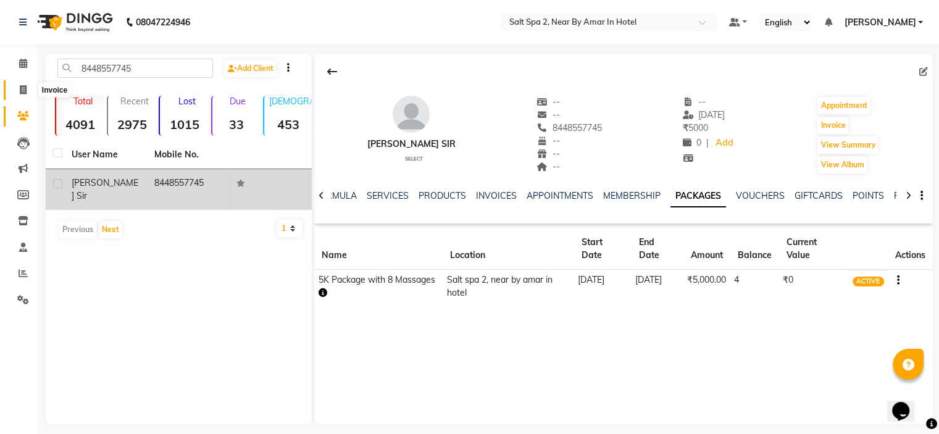
click at [19, 92] on span at bounding box center [23, 90] width 22 height 14
select select "7609"
select select "service"
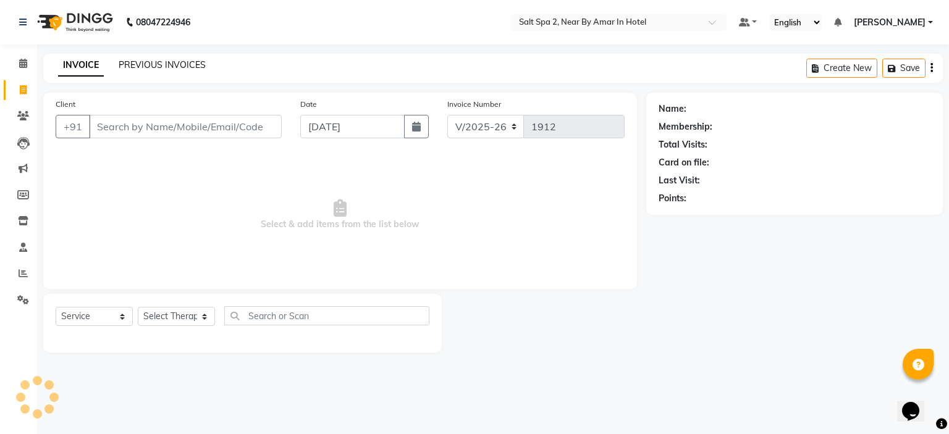
click at [166, 64] on link "PREVIOUS INVOICES" at bounding box center [162, 64] width 87 height 11
